Goal: Information Seeking & Learning: Learn about a topic

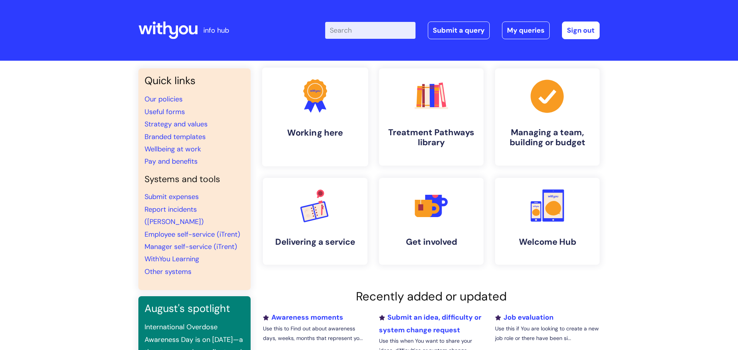
click at [323, 123] on link ".cls-1{fill:#f89b22;}.cls-1,.cls-2,.cls-3{stroke-width:0px;}.cls-2{fill:#2d3cff…" at bounding box center [315, 117] width 106 height 99
click at [531, 105] on icon ".cls-1{fill:#a53144;stroke-width:0px;}" at bounding box center [547, 96] width 38 height 38
click at [312, 121] on link ".cls-1{fill:#f89b22;}.cls-1,.cls-2,.cls-3{stroke-width:0px;}.cls-2{fill:#2d3cff…" at bounding box center [315, 117] width 106 height 99
